Goal: Transaction & Acquisition: Purchase product/service

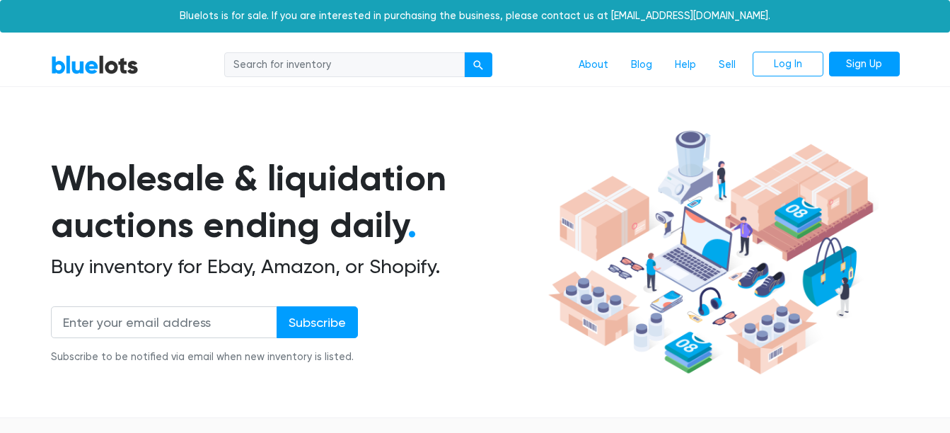
click at [417, 57] on input "search" at bounding box center [344, 64] width 240 height 25
click at [307, 64] on input "search" at bounding box center [344, 64] width 240 height 25
click at [481, 64] on div "submit" at bounding box center [478, 65] width 10 height 10
click at [479, 63] on div "submit" at bounding box center [478, 65] width 10 height 10
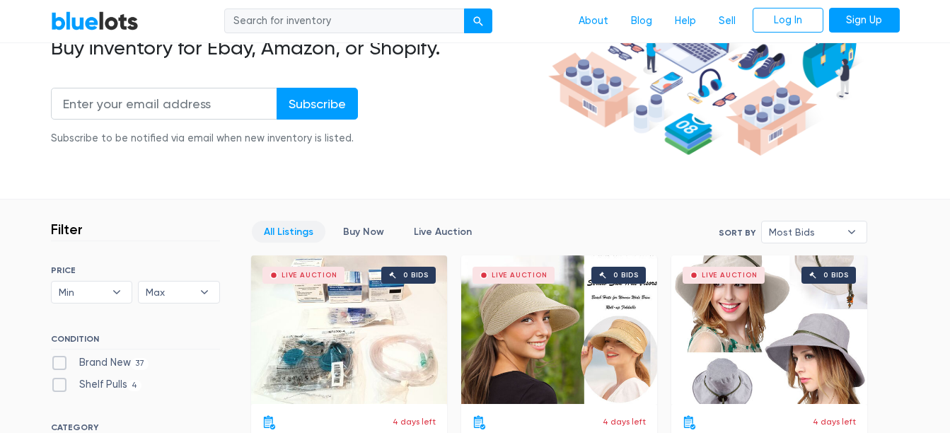
scroll to position [283, 0]
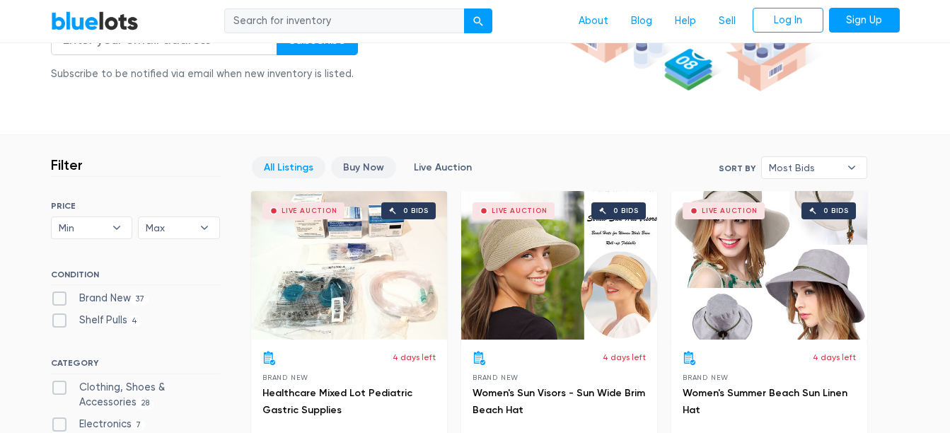
click at [364, 162] on link "Buy Now" at bounding box center [363, 167] width 65 height 22
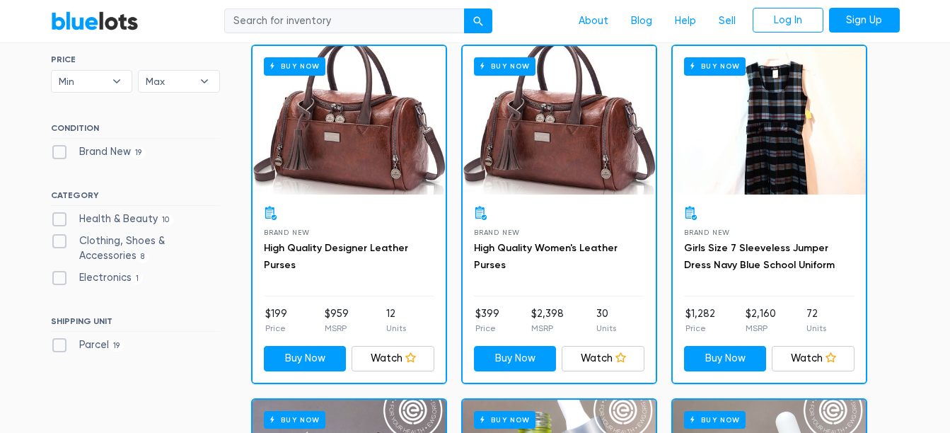
scroll to position [451, 0]
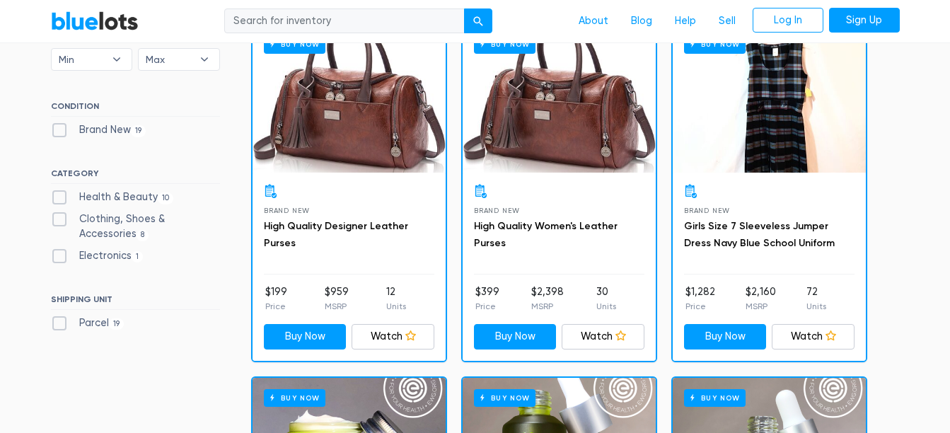
click at [60, 225] on label "Clothing, Shoes & Accessories 8" at bounding box center [135, 226] width 169 height 30
click at [60, 221] on Accessories"] "Clothing, Shoes & Accessories 8" at bounding box center [55, 215] width 9 height 9
checkbox Accessories"] "true"
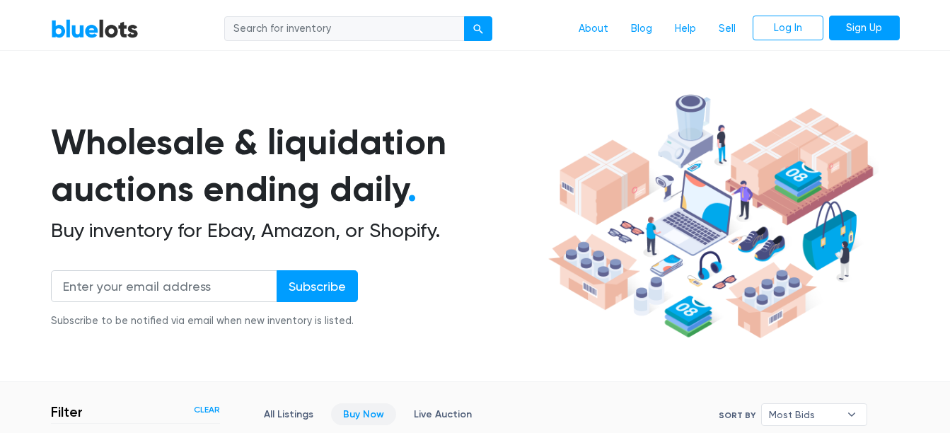
scroll to position [27, 0]
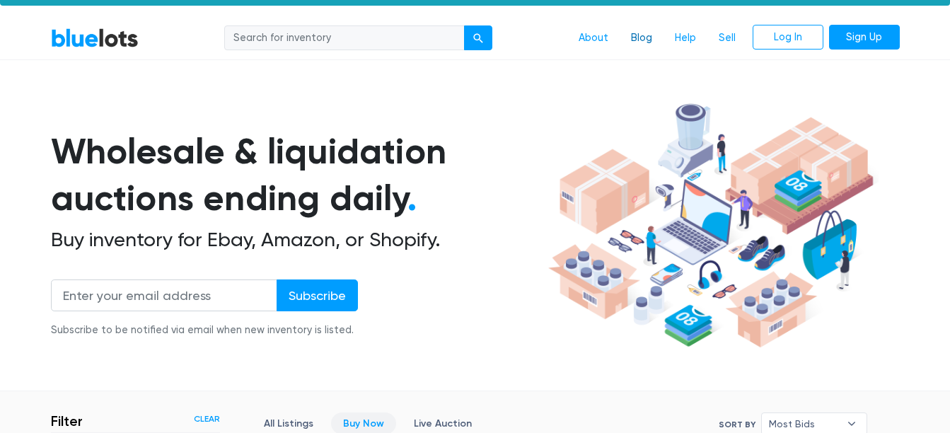
click at [644, 35] on link "Blog" at bounding box center [642, 38] width 44 height 27
click at [594, 35] on link "About" at bounding box center [593, 38] width 52 height 27
